Goal: Answer question/provide support: Share knowledge or assist other users

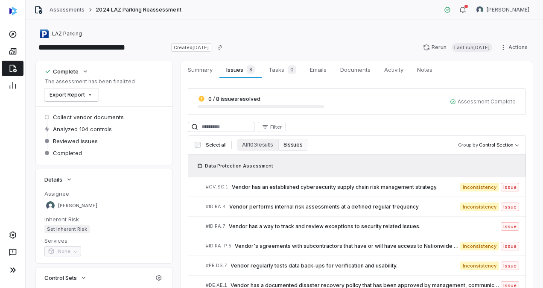
click at [10, 64] on link at bounding box center [13, 68] width 22 height 15
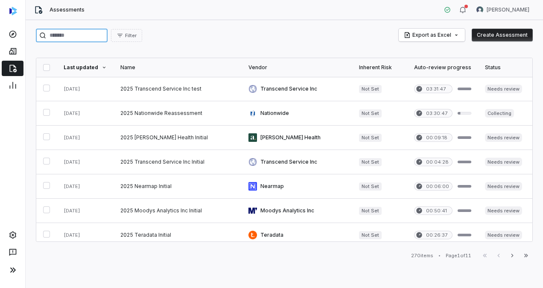
click at [99, 34] on input "search" at bounding box center [72, 36] width 72 height 14
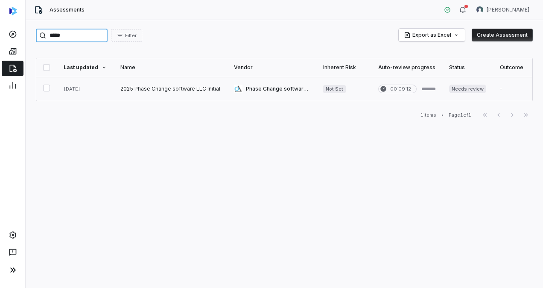
type input "*****"
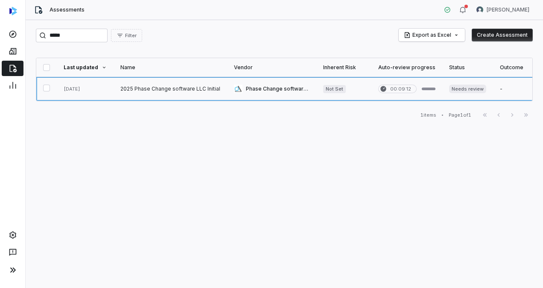
click at [147, 86] on link at bounding box center [169, 89] width 113 height 24
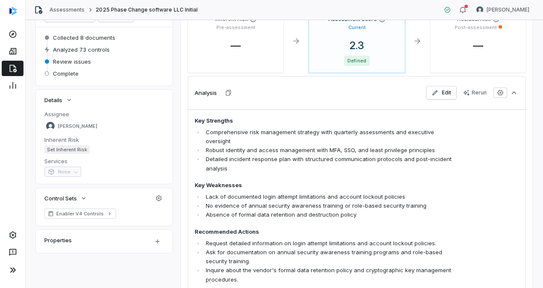
scroll to position [30, 0]
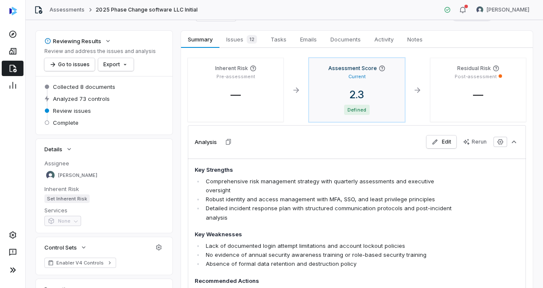
click at [359, 76] on p "Current" at bounding box center [356, 76] width 17 height 6
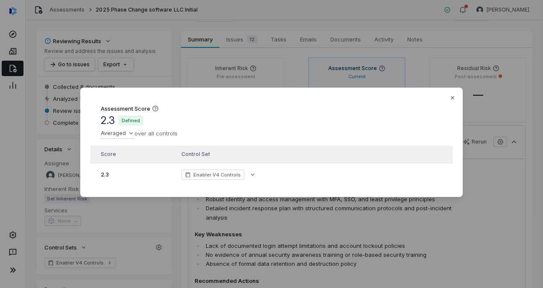
click at [451, 91] on div "Assessment Score 2.3 Defined Averaged over all controls Score Control Set 2.3 E…" at bounding box center [271, 141] width 382 height 109
click at [451, 97] on icon "button" at bounding box center [452, 97] width 7 height 7
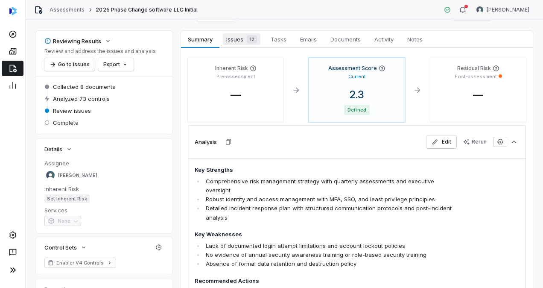
click at [234, 41] on span "Issues 12" at bounding box center [242, 39] width 38 height 12
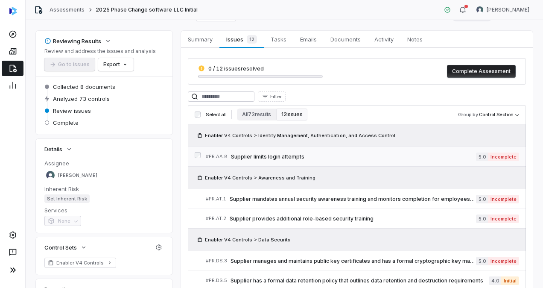
click at [306, 154] on span "Supplier limits login attempts" at bounding box center [353, 156] width 245 height 7
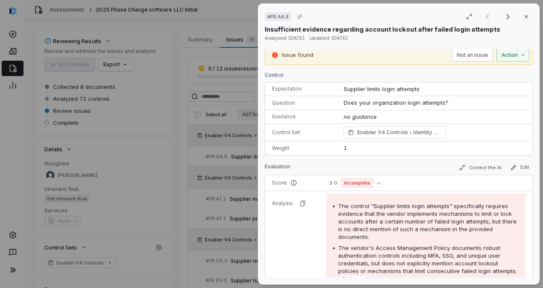
scroll to position [5, 0]
click at [524, 17] on icon "button" at bounding box center [525, 16] width 3 height 3
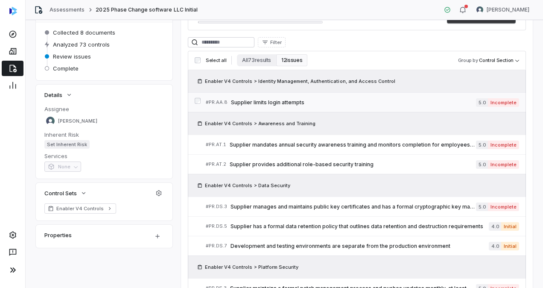
scroll to position [85, 0]
click at [327, 150] on link "# PR.AT.1 Supplier mandates annual security awareness training and monitors com…" at bounding box center [362, 143] width 313 height 19
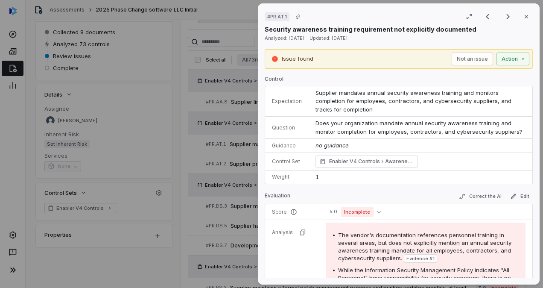
click at [320, 120] on span "Does your organization mandate annual security awareness training and monitor c…" at bounding box center [418, 126] width 207 height 15
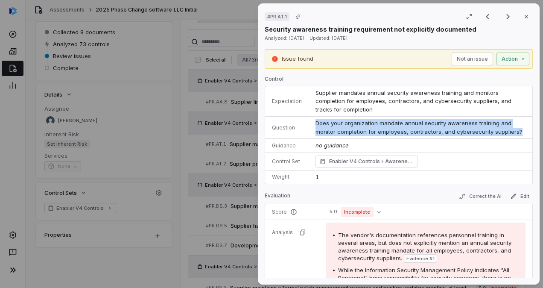
drag, startPoint x: 314, startPoint y: 121, endPoint x: 518, endPoint y: 131, distance: 204.6
click at [518, 131] on td "Does your organization mandate annual security awareness training and monitor c…" at bounding box center [420, 127] width 224 height 22
copy span "Does your organization mandate annual security awareness training and monitor c…"
click at [527, 15] on button "Close" at bounding box center [526, 17] width 18 height 18
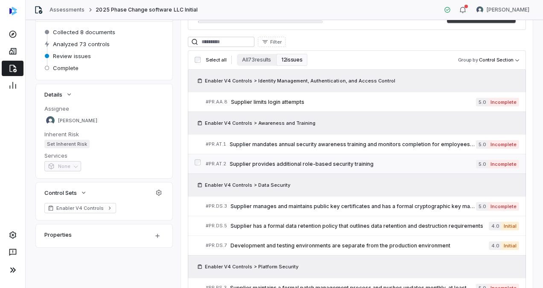
click at [314, 163] on span "Supplier provides additional role-based security training" at bounding box center [353, 163] width 246 height 7
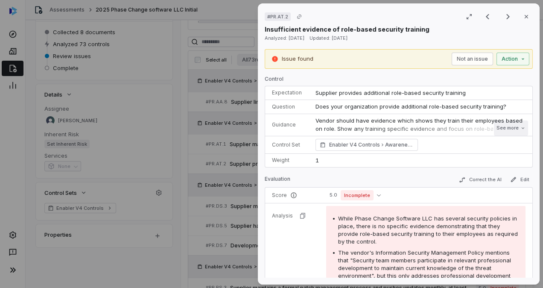
click at [507, 125] on button "See more" at bounding box center [511, 127] width 34 height 15
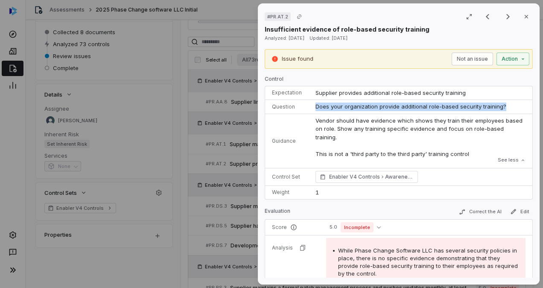
drag, startPoint x: 313, startPoint y: 105, endPoint x: 506, endPoint y: 102, distance: 192.4
click at [506, 102] on td "Does your organization provide additional role-based security training?" at bounding box center [420, 107] width 224 height 14
copy span "Does your organization provide additional role-based security training?"
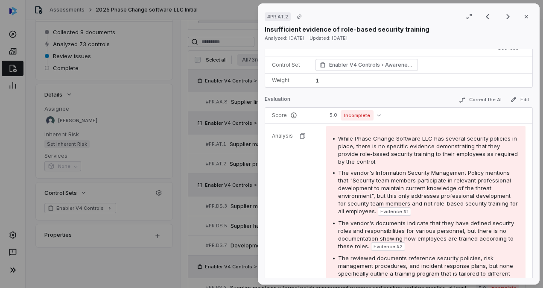
scroll to position [117, 0]
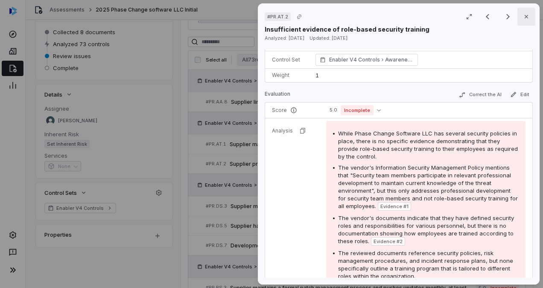
click at [517, 18] on button "Close" at bounding box center [526, 17] width 18 height 18
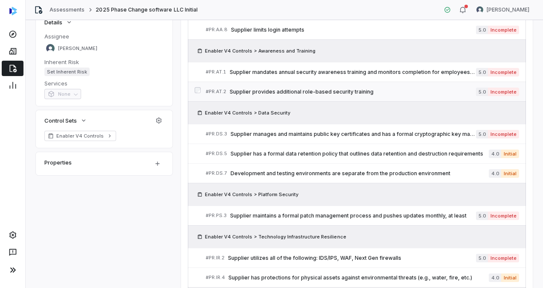
scroll to position [157, 0]
click at [308, 131] on span "Supplier manages and maintains public key certificates and has a formal cryptog…" at bounding box center [352, 133] width 245 height 7
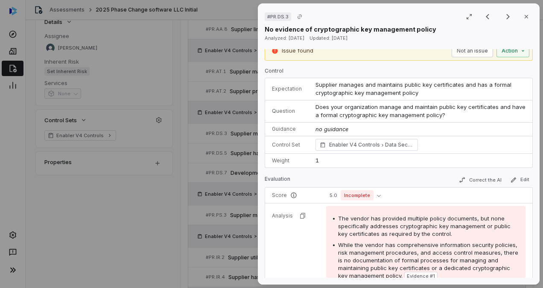
scroll to position [1, 0]
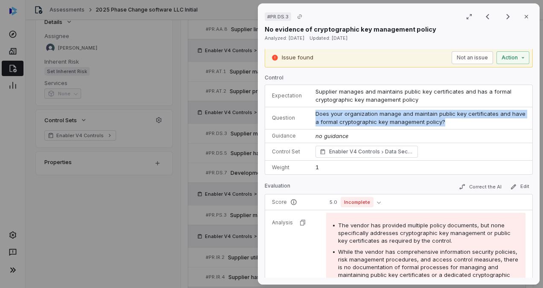
drag, startPoint x: 444, startPoint y: 119, endPoint x: 308, endPoint y: 114, distance: 136.2
click at [308, 114] on td "Does your organization manage and maintain public key certificates and have a f…" at bounding box center [420, 118] width 224 height 22
copy span "Does your organization manage and maintain public key certificates and have a f…"
click at [526, 16] on button "Close" at bounding box center [526, 17] width 18 height 18
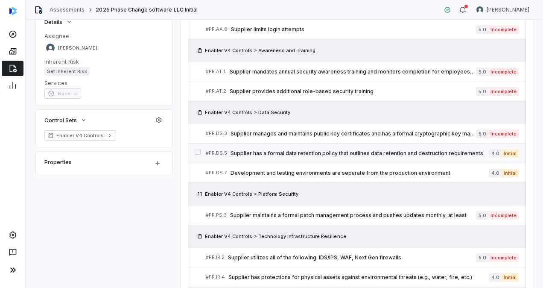
click at [291, 151] on span "Supplier has a formal data retention policy that outlines data retention and de…" at bounding box center [359, 153] width 258 height 7
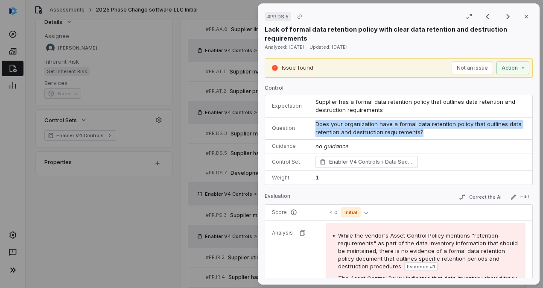
drag, startPoint x: 422, startPoint y: 133, endPoint x: 305, endPoint y: 124, distance: 117.2
click at [305, 124] on tr "Question Does your organization have a formal data retention policy that outlin…" at bounding box center [398, 128] width 267 height 22
copy tr "Does your organization have a formal data retention policy that outlines data r…"
click at [523, 17] on icon "button" at bounding box center [526, 16] width 7 height 7
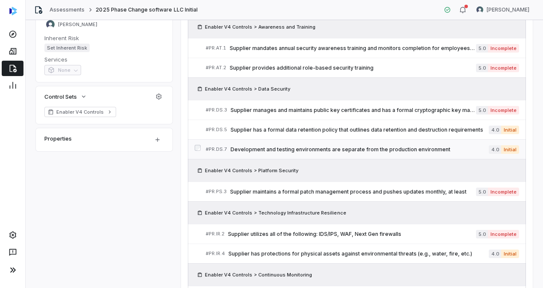
scroll to position [182, 0]
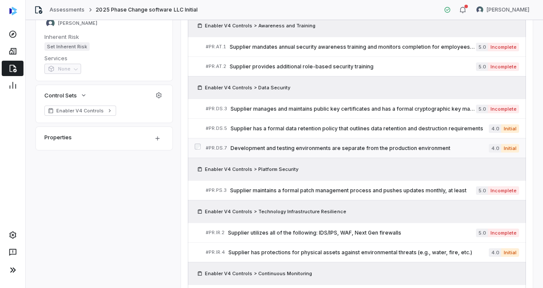
click at [340, 151] on link "# PR.DS.7 Development and testing environments are separate from the production…" at bounding box center [362, 147] width 313 height 19
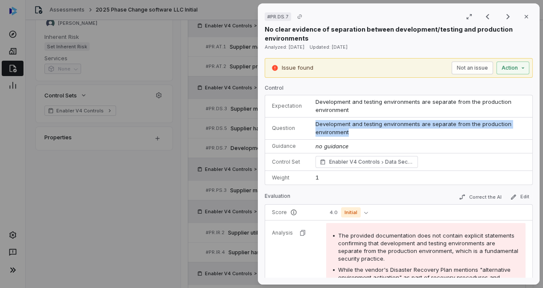
drag, startPoint x: 352, startPoint y: 132, endPoint x: 311, endPoint y: 127, distance: 40.4
click at [311, 127] on td "Development and testing environments are separate from the production environme…" at bounding box center [420, 128] width 224 height 22
copy span "Development and testing environments are separate from the production environme…"
click at [521, 20] on button "Close" at bounding box center [526, 17] width 18 height 18
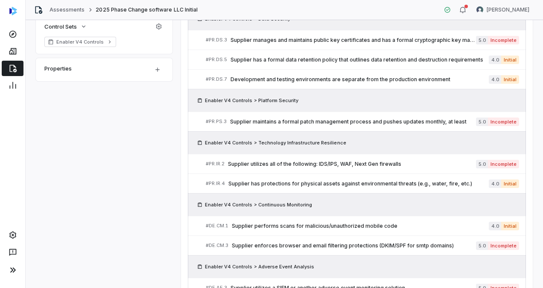
scroll to position [251, 0]
click at [313, 122] on div "# PR.PS.3 Supplier maintains a formal patch management process and pushes updat…" at bounding box center [341, 120] width 270 height 9
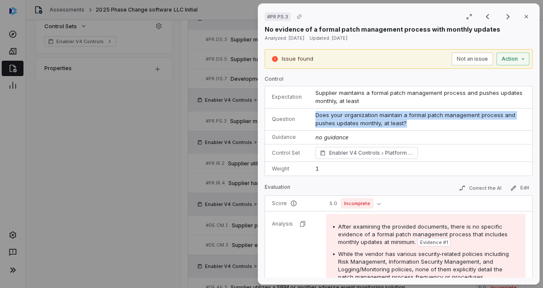
drag, startPoint x: 408, startPoint y: 122, endPoint x: 307, endPoint y: 112, distance: 101.2
click at [308, 112] on td "Does your organization maintain a formal patch management process and pushes up…" at bounding box center [420, 119] width 224 height 22
copy span "Does your organization maintain a formal patch management process and pushes up…"
click at [523, 18] on icon "button" at bounding box center [526, 16] width 7 height 7
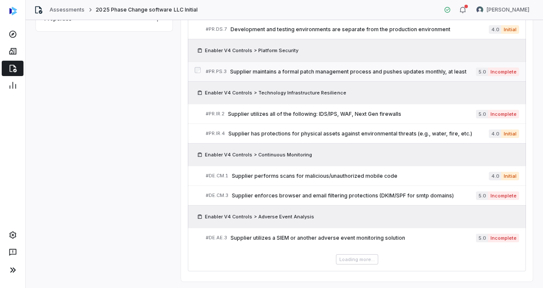
scroll to position [302, 0]
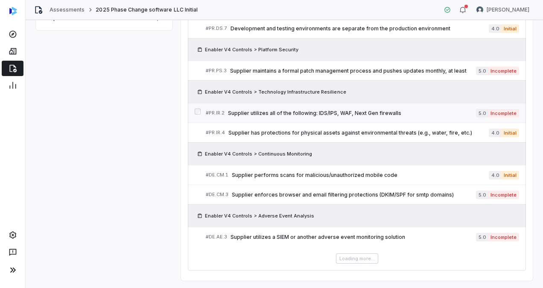
click at [327, 116] on link "# PR.IR.2 Supplier utilizes all of the following: IDS/IPS, WAF, Next Gen firewa…" at bounding box center [362, 112] width 313 height 19
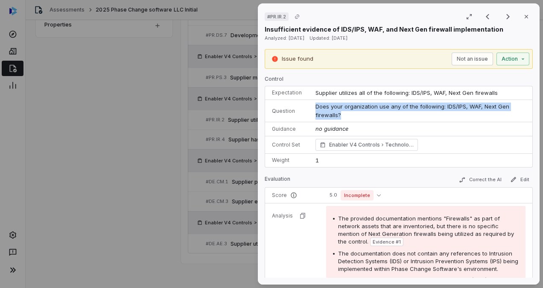
drag, startPoint x: 342, startPoint y: 114, endPoint x: 312, endPoint y: 108, distance: 30.5
click at [312, 108] on td "Does your organization use any of the following: IDS/IPS, WAF, Next Gen firewal…" at bounding box center [420, 111] width 224 height 22
copy span "Does your organization use any of the following: IDS/IPS, WAF, Next Gen firewal…"
click at [523, 19] on icon "button" at bounding box center [526, 16] width 7 height 7
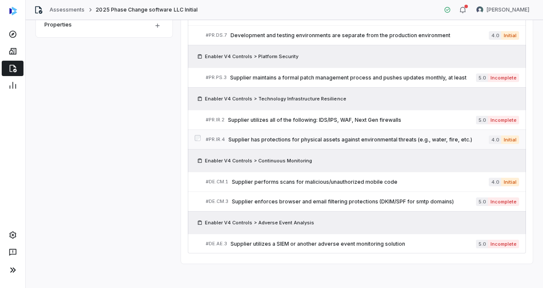
click at [340, 136] on span "Supplier has protections for physical assets against environmental threats (e.g…" at bounding box center [358, 139] width 260 height 7
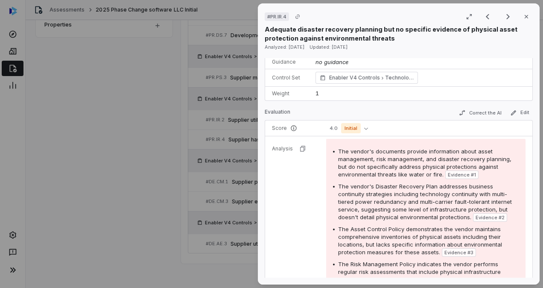
scroll to position [85, 0]
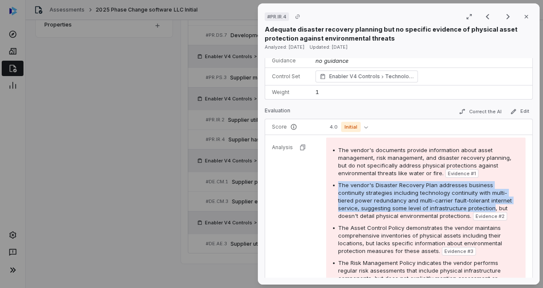
drag, startPoint x: 338, startPoint y: 182, endPoint x: 490, endPoint y: 206, distance: 153.7
click at [490, 206] on span "The vendor's Disaster Recovery Plan addresses business continuity strategies in…" at bounding box center [425, 200] width 174 height 38
copy span "The vendor's Disaster Recovery Plan addresses business continuity strategies in…"
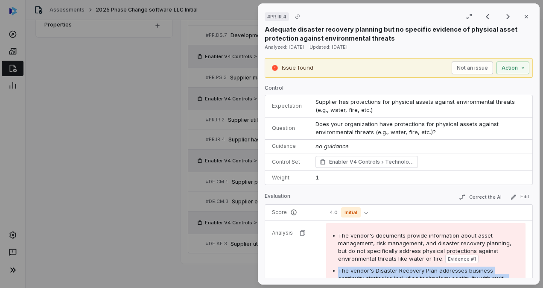
click at [459, 66] on button "Not an issue" at bounding box center [471, 67] width 41 height 13
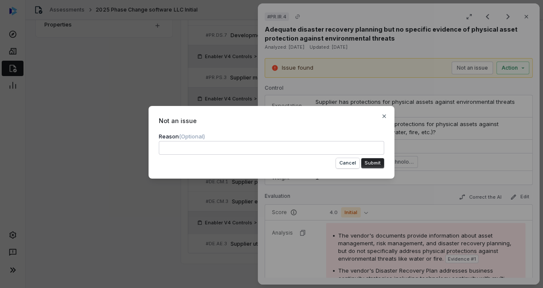
type textarea "**********"
type textarea "*"
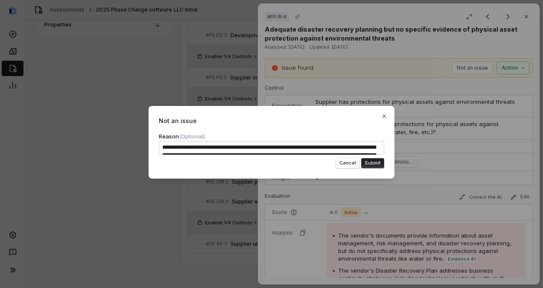
click at [253, 145] on textarea "**********" at bounding box center [271, 148] width 225 height 14
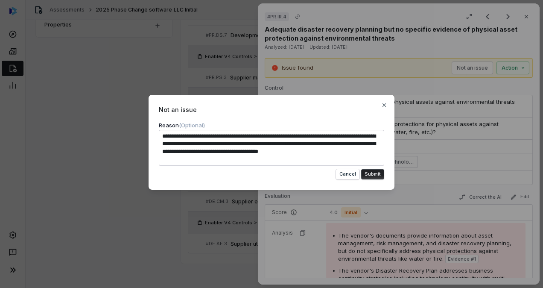
type textarea "**********"
click at [379, 173] on button "Submit" at bounding box center [372, 174] width 23 height 10
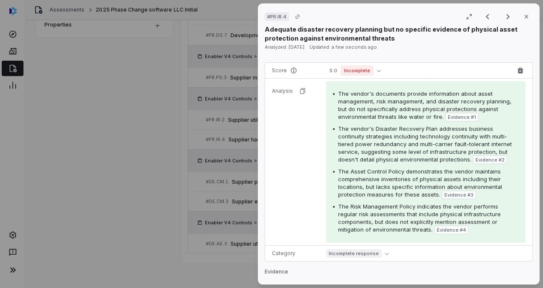
scroll to position [119, 0]
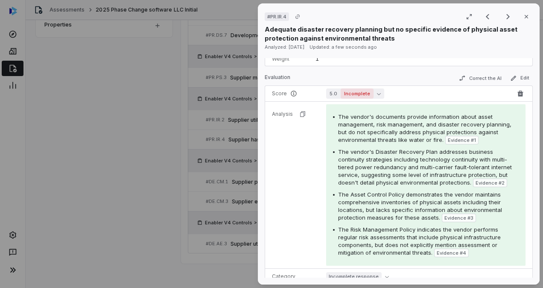
click at [375, 90] on button "5.0 Incomplete" at bounding box center [355, 93] width 58 height 10
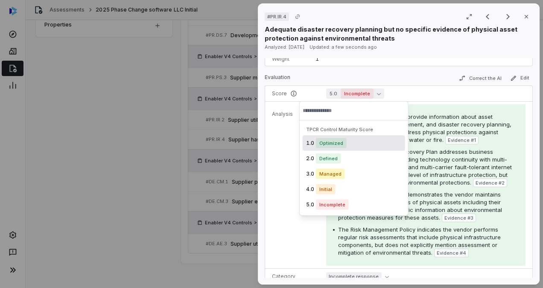
scroll to position [276, 0]
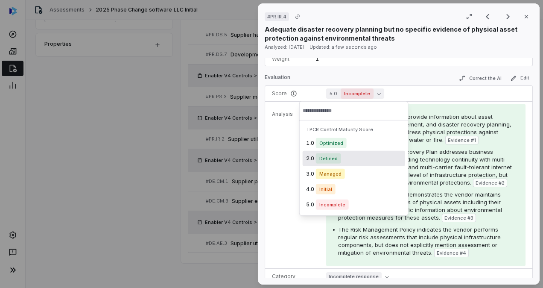
click at [333, 161] on span "Defined" at bounding box center [328, 158] width 25 height 10
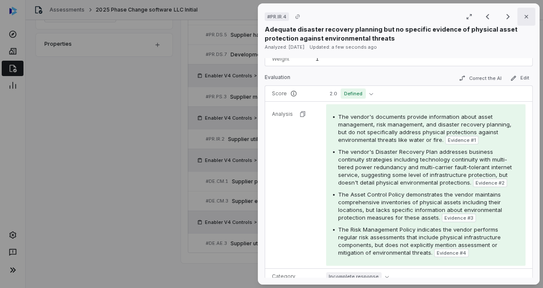
click at [523, 15] on icon "button" at bounding box center [526, 16] width 7 height 7
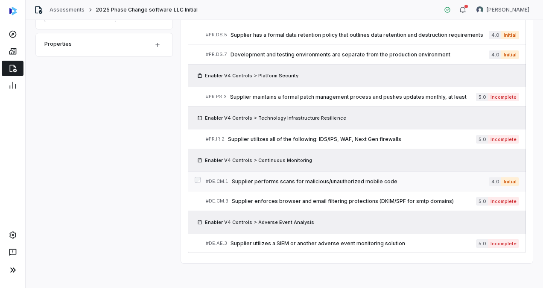
click at [313, 178] on span "Supplier performs scans for malicious/unauthorized mobile code" at bounding box center [360, 181] width 257 height 7
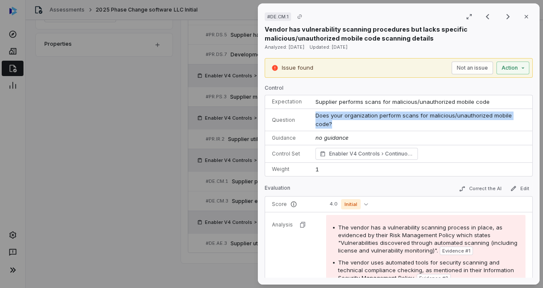
drag, startPoint x: 331, startPoint y: 123, endPoint x: 308, endPoint y: 115, distance: 25.0
click at [308, 115] on td "Does your organization perform scans for malicious/unauthorized mobile code?" at bounding box center [420, 120] width 224 height 22
copy span "Does your organization perform scans for malicious/unauthorized mobile code?"
click at [524, 15] on icon "button" at bounding box center [525, 16] width 3 height 3
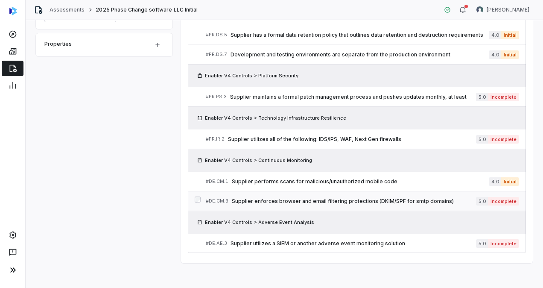
click at [328, 196] on div "# DE.CM.3 Supplier enforces browser and email filtering protections (DKIM/SPF f…" at bounding box center [341, 200] width 270 height 9
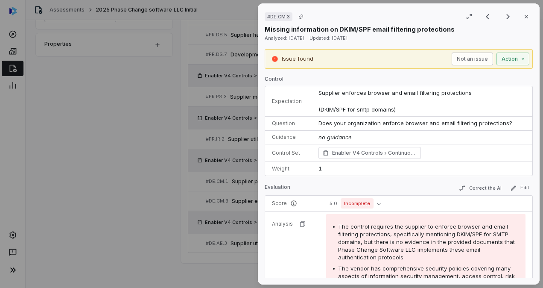
click at [468, 60] on button "Not an issue" at bounding box center [471, 58] width 41 height 13
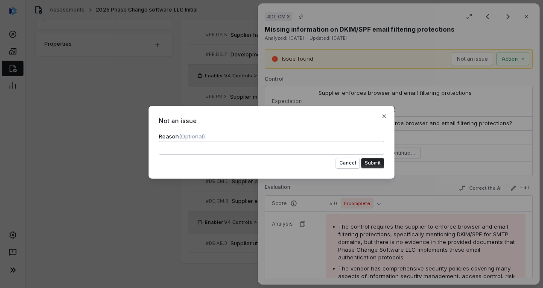
click at [289, 149] on textarea at bounding box center [271, 148] width 225 height 14
type textarea "*"
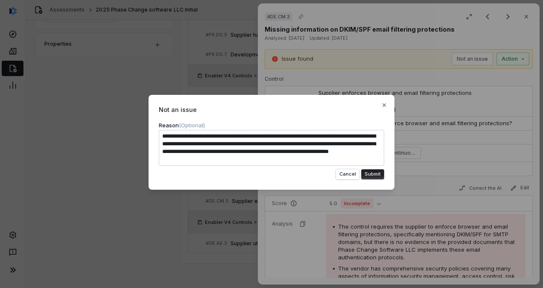
type textarea "**********"
click at [370, 173] on button "Submit" at bounding box center [372, 174] width 23 height 10
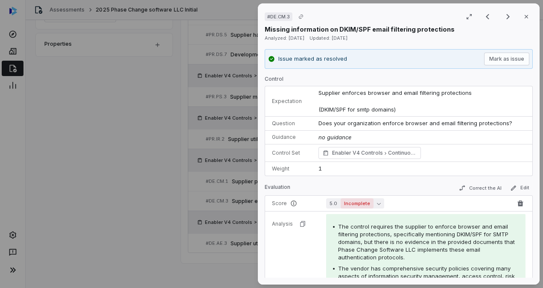
click at [367, 204] on span "Incomplete" at bounding box center [356, 203] width 33 height 10
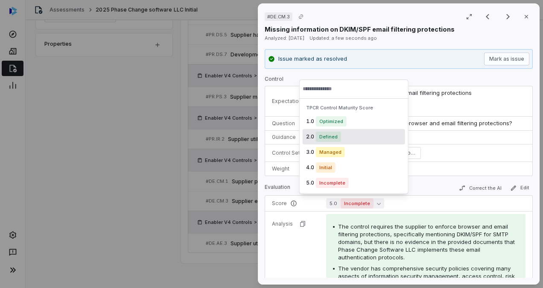
click at [332, 137] on span "Defined" at bounding box center [328, 136] width 25 height 10
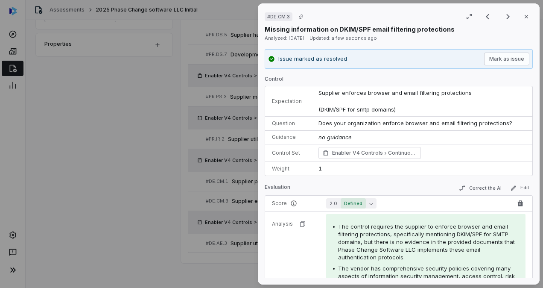
click at [355, 200] on span "Defined" at bounding box center [352, 203] width 25 height 10
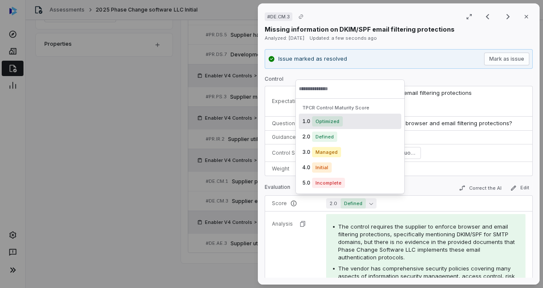
click at [349, 123] on div "1.0 Optimized" at bounding box center [350, 120] width 102 height 15
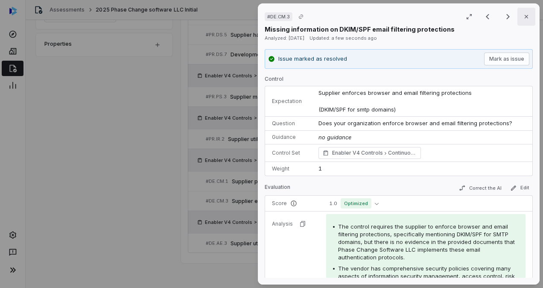
click at [523, 13] on icon "button" at bounding box center [526, 16] width 7 height 7
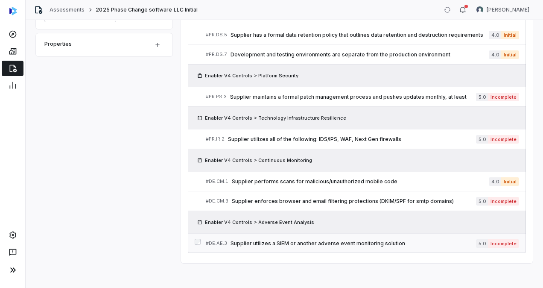
click at [338, 240] on span "Supplier utilizes a SIEM or another adverse event monitoring solution" at bounding box center [352, 243] width 245 height 7
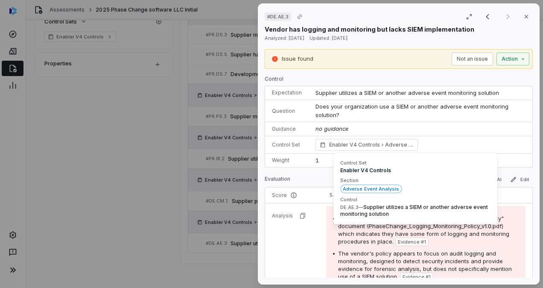
scroll to position [0, 0]
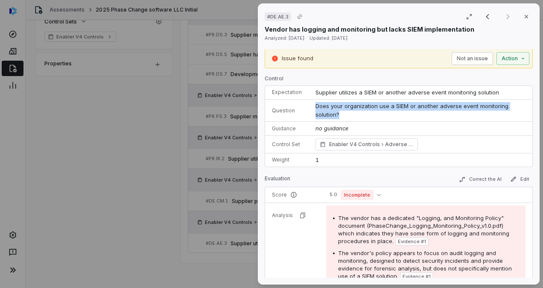
drag, startPoint x: 340, startPoint y: 113, endPoint x: 309, endPoint y: 108, distance: 31.1
click at [309, 108] on td "Does your organization use a SIEM or another adverse event monitoring solution?" at bounding box center [420, 110] width 224 height 22
copy span "Does your organization use a SIEM or another adverse event monitoring solution?"
